Goal: Information Seeking & Learning: Learn about a topic

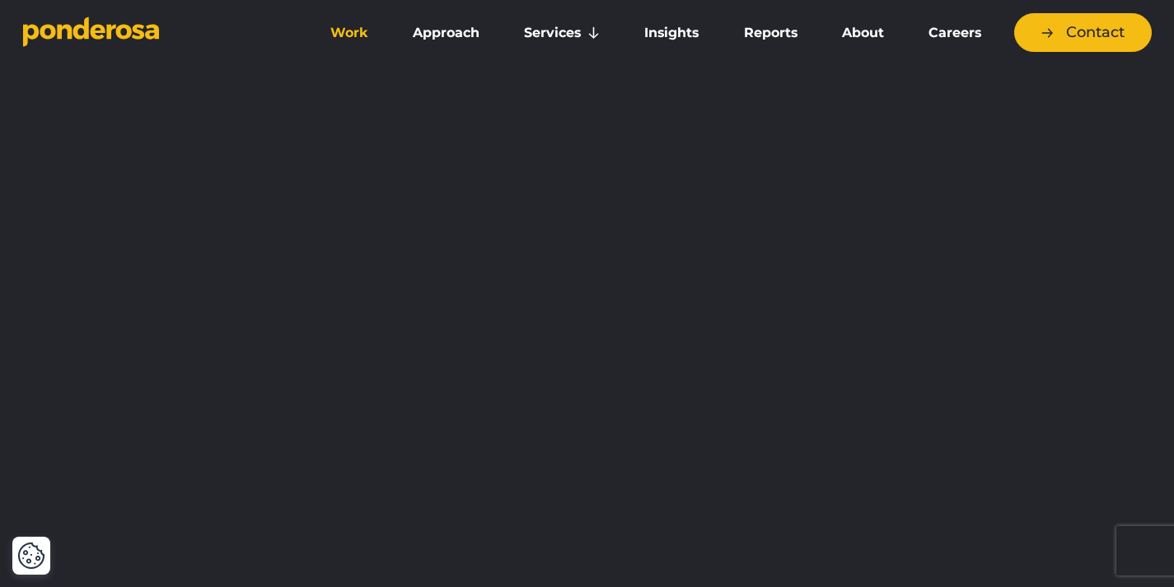
click at [354, 27] on link "Work" at bounding box center [349, 33] width 76 height 35
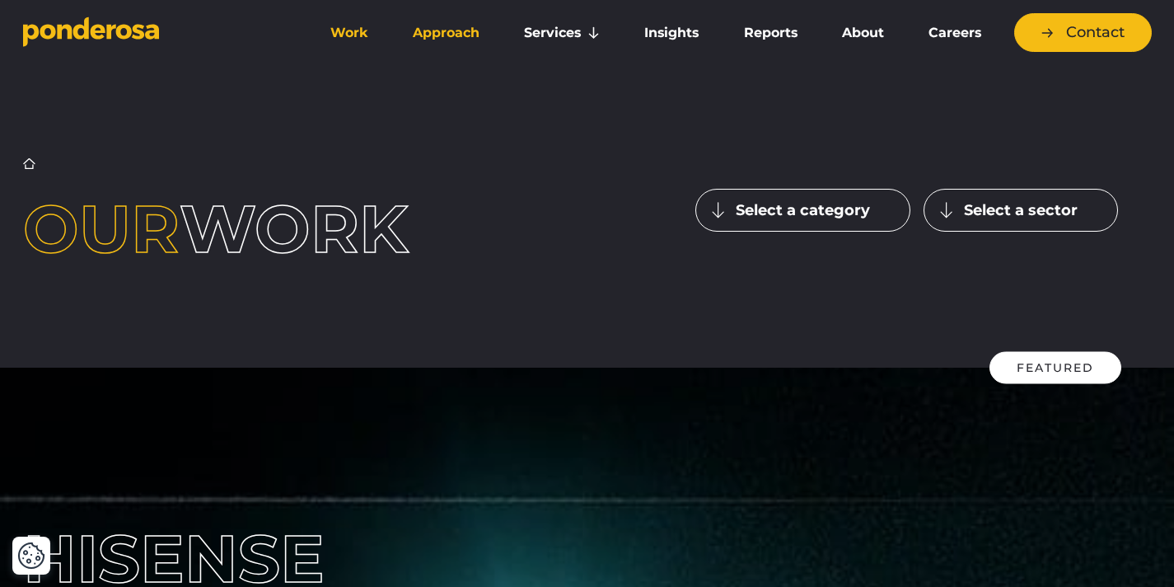
click at [478, 41] on link "Approach" at bounding box center [446, 33] width 105 height 35
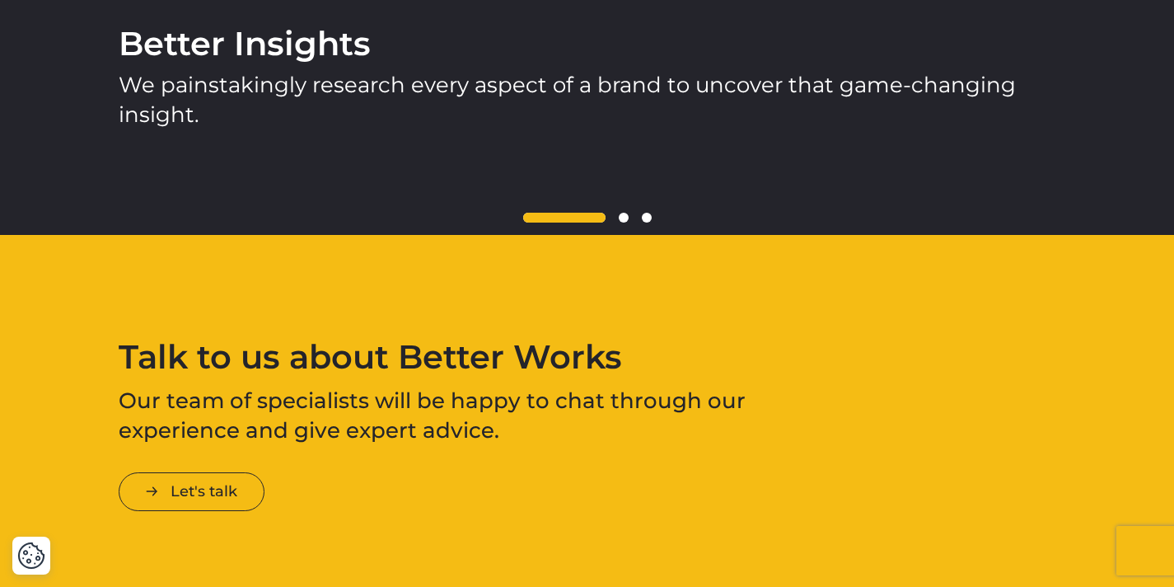
scroll to position [2476, 0]
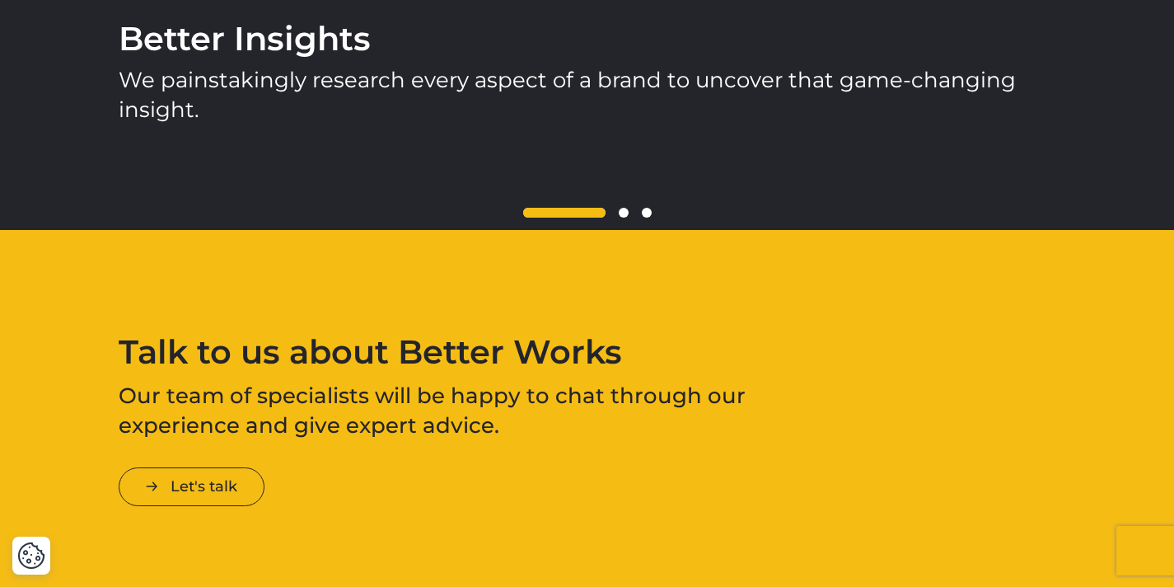
click at [624, 214] on span at bounding box center [624, 213] width 10 height 10
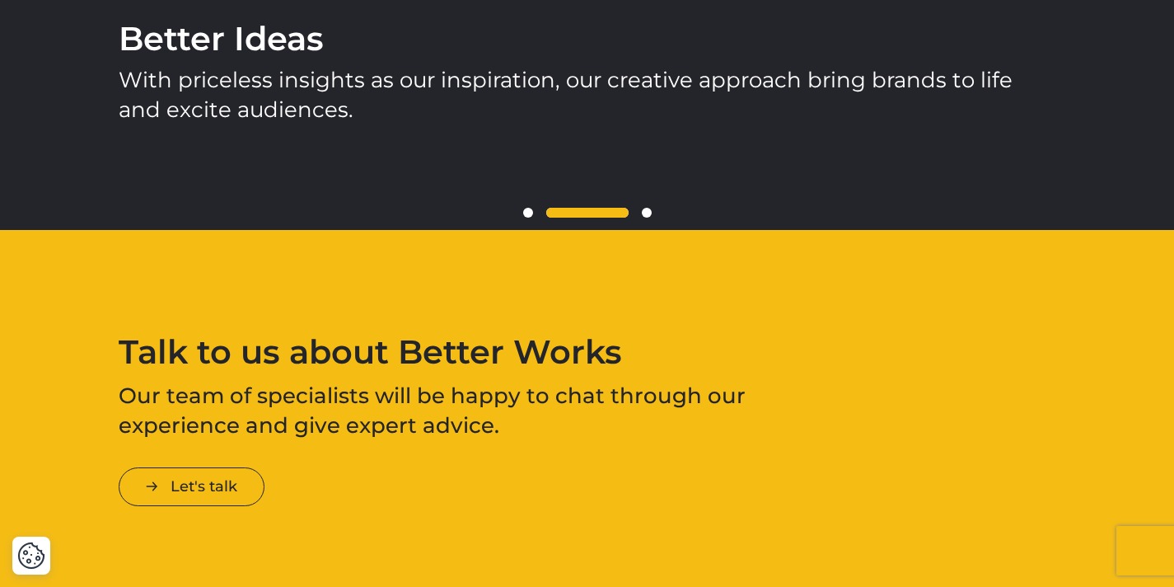
click at [644, 215] on span at bounding box center [647, 213] width 10 height 10
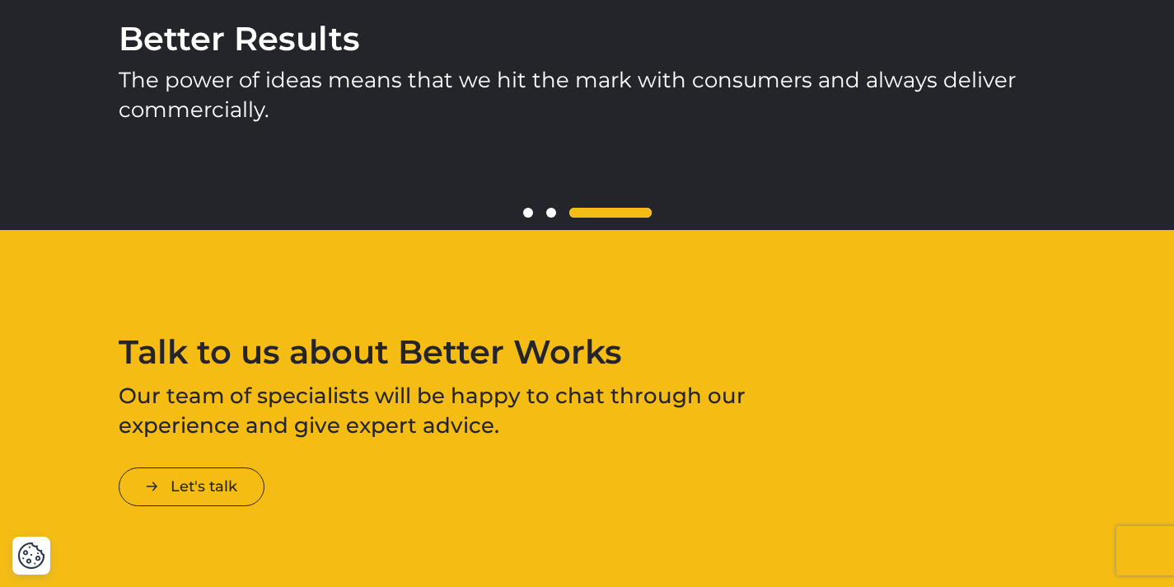
click at [553, 213] on span at bounding box center [551, 213] width 10 height 10
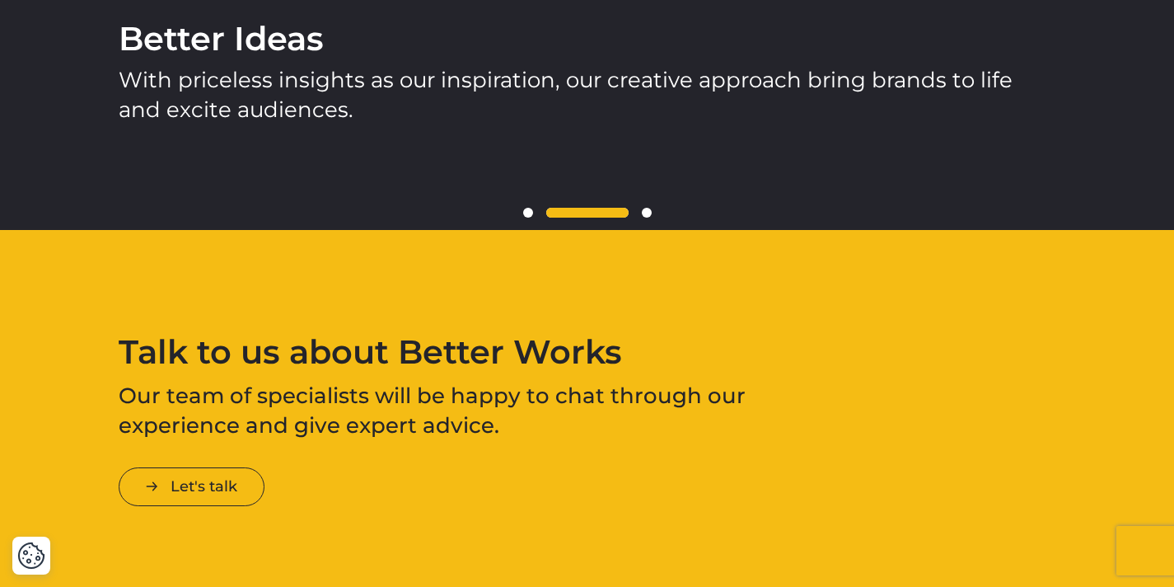
click at [525, 208] on span at bounding box center [528, 213] width 10 height 10
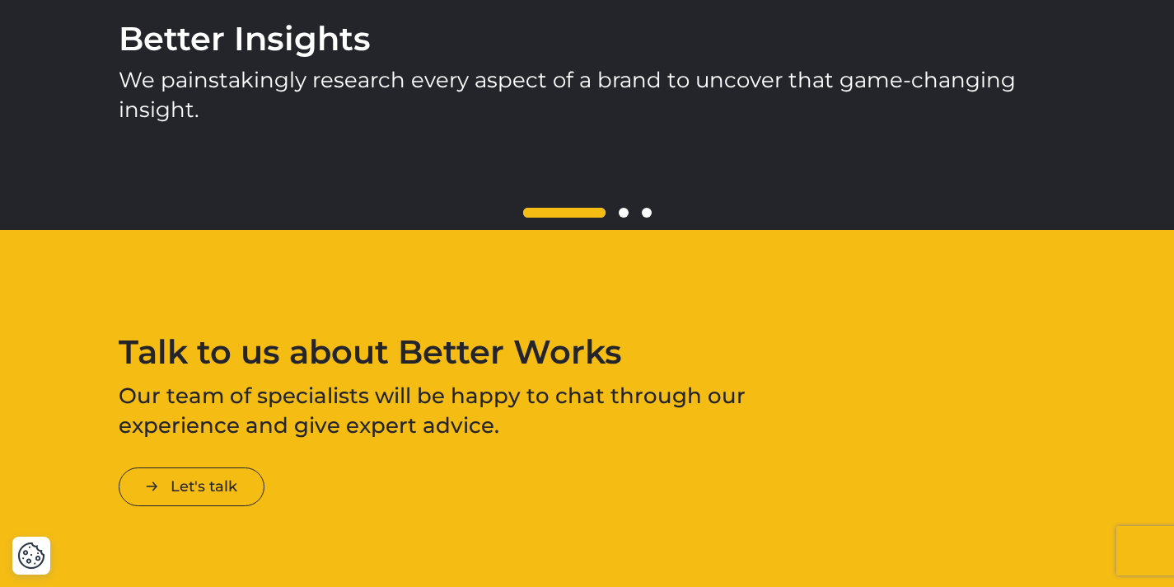
click at [624, 213] on span at bounding box center [624, 213] width 10 height 10
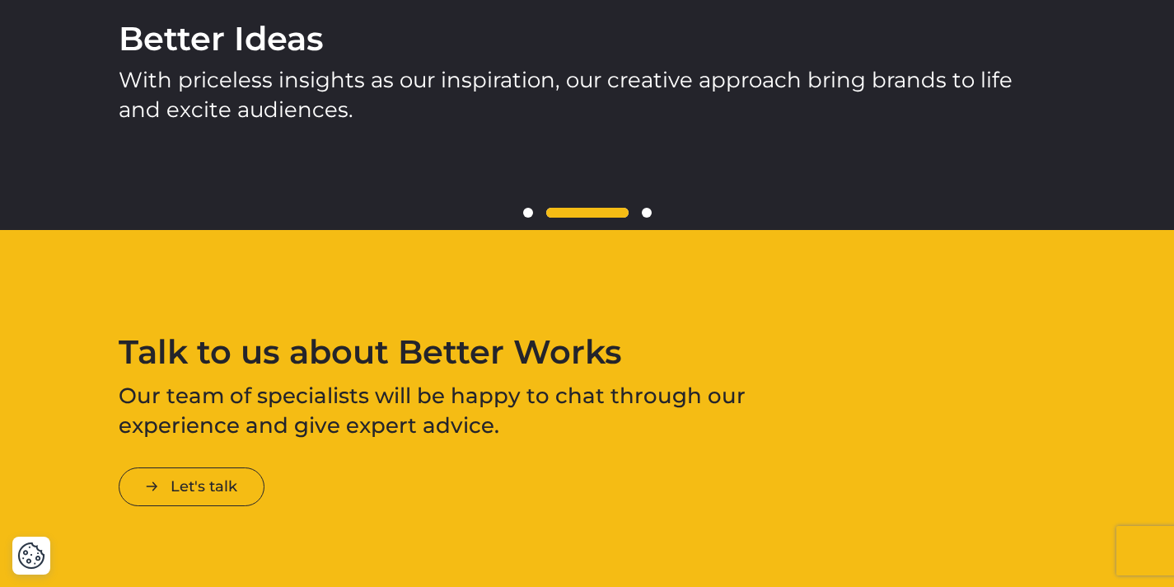
click at [651, 210] on div at bounding box center [587, 213] width 937 height 20
click at [648, 210] on span at bounding box center [647, 213] width 10 height 10
